Goal: Task Accomplishment & Management: Manage account settings

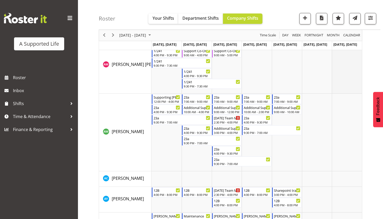
scroll to position [360, 0]
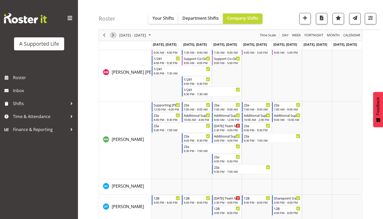
click at [116, 37] on span "Next" at bounding box center [113, 35] width 6 height 7
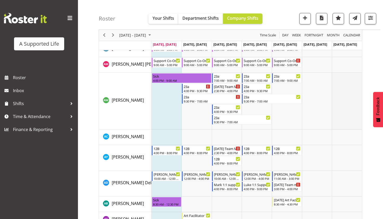
scroll to position [334, 0]
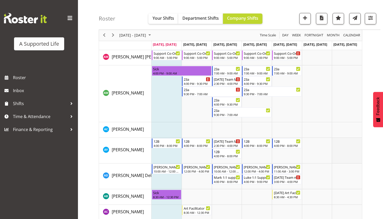
click at [351, 150] on td "Timeline Week of August 18, 2025" at bounding box center [347, 151] width 30 height 26
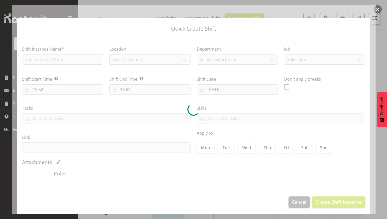
type input "24/08/2025"
checkbox input "true"
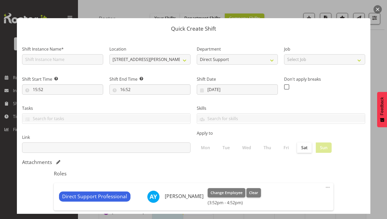
click at [374, 9] on button "button" at bounding box center [378, 9] width 8 height 8
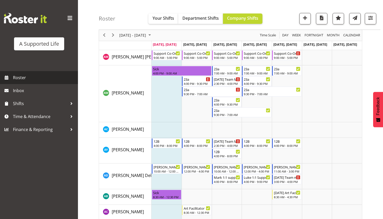
click at [31, 72] on link "Roster" at bounding box center [39, 77] width 78 height 13
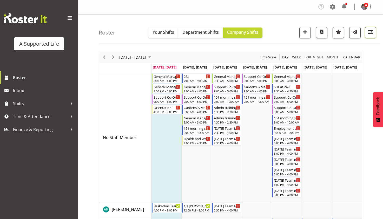
click at [367, 34] on span "button" at bounding box center [370, 32] width 7 height 7
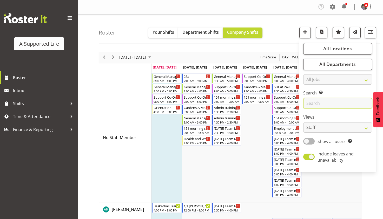
click at [338, 101] on input "text" at bounding box center [337, 103] width 69 height 10
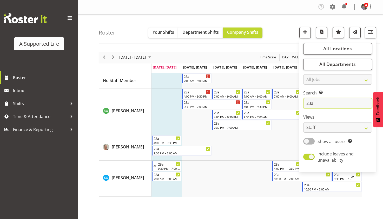
type input "23a"
click at [202, 74] on div "23a" at bounding box center [197, 76] width 27 height 5
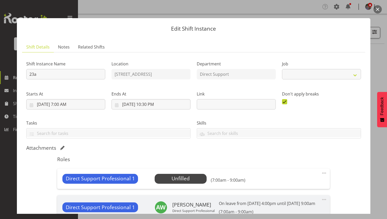
select select "4112"
click at [176, 181] on span "Select Employee" at bounding box center [180, 179] width 39 height 8
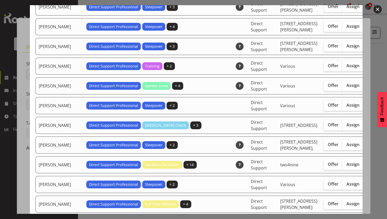
scroll to position [598, 0]
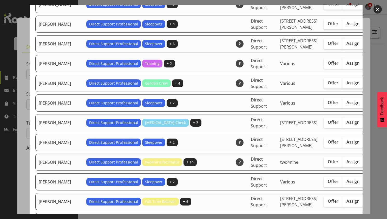
click at [347, 86] on span "Assign" at bounding box center [353, 82] width 13 height 5
click at [342, 85] on input "Assign" at bounding box center [343, 82] width 3 height 3
checkbox input "true"
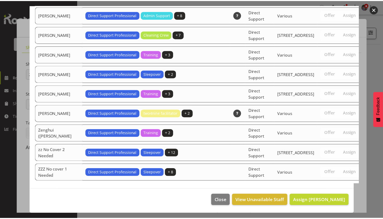
scroll to position [1675, 0]
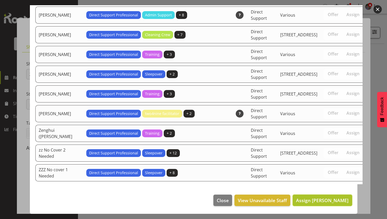
click at [333, 201] on span "Assign Heather Summers" at bounding box center [322, 201] width 53 height 6
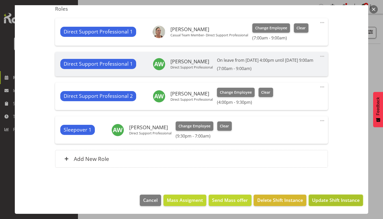
click at [338, 201] on span "Update Shift Instance" at bounding box center [336, 200] width 48 height 7
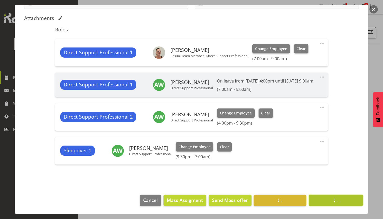
scroll to position [136, 0]
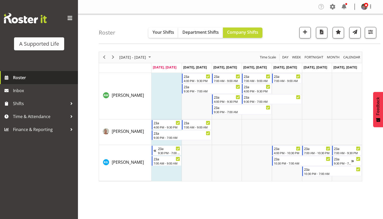
click at [14, 75] on span "Roster" at bounding box center [44, 78] width 62 height 8
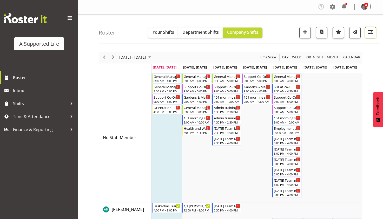
click at [374, 35] on button "button" at bounding box center [370, 32] width 11 height 11
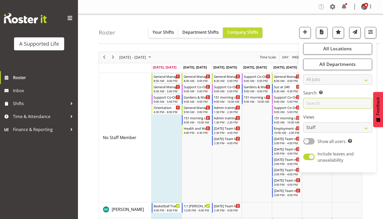
click at [355, 99] on input "text" at bounding box center [337, 103] width 69 height 10
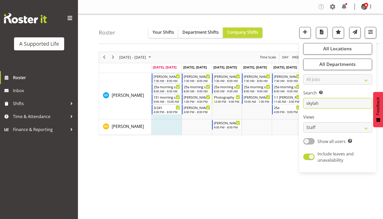
type input "skylah"
click at [270, 161] on div "[DATE] - [DATE] [DATE] Day Week Fortnight Month calendar Month Agenda Time Scal…" at bounding box center [241, 152] width 284 height 208
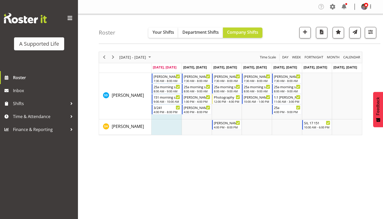
click at [199, 143] on div "[DATE] - [DATE] [DATE] Day Week Fortnight Month calendar Month Agenda Time Scal…" at bounding box center [241, 152] width 284 height 208
